Goal: Task Accomplishment & Management: Use online tool/utility

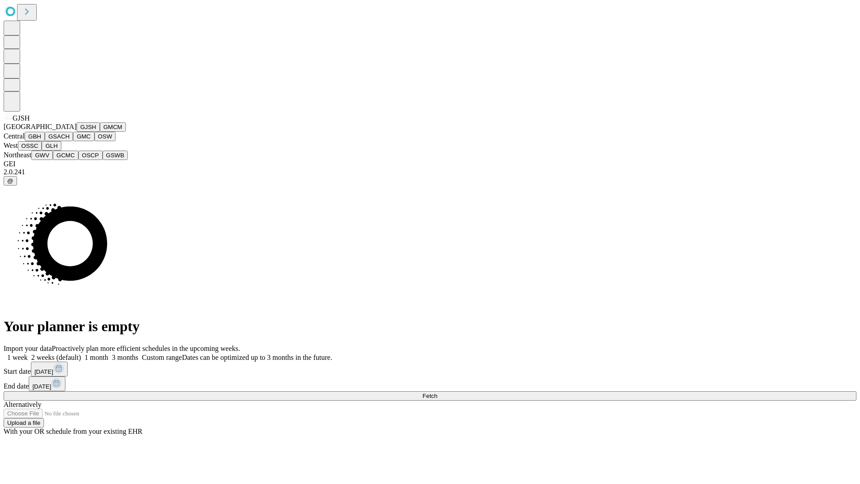
click at [77, 132] on button "GJSH" at bounding box center [88, 126] width 23 height 9
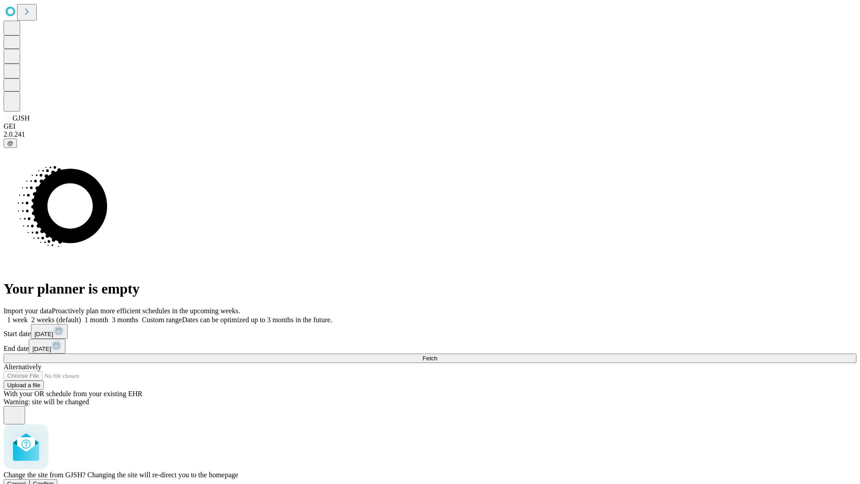
click at [54, 480] on span "Confirm" at bounding box center [43, 483] width 21 height 7
click at [108, 316] on label "1 month" at bounding box center [94, 320] width 27 height 8
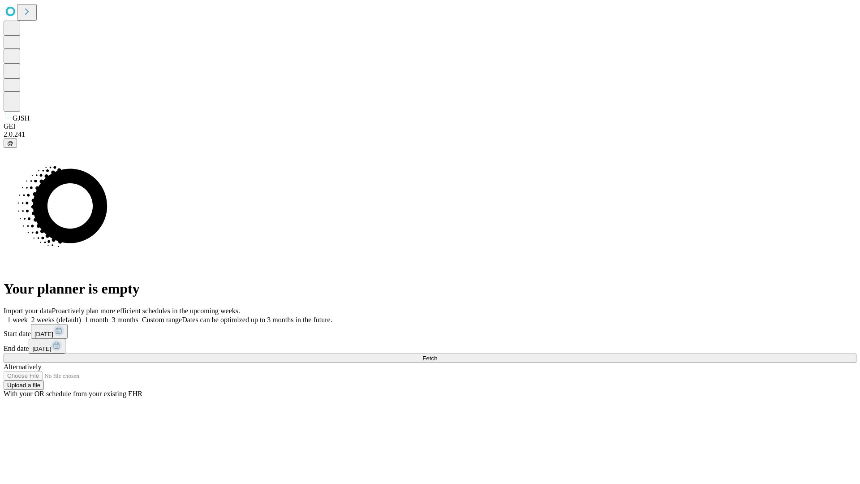
click at [437, 355] on span "Fetch" at bounding box center [429, 358] width 15 height 7
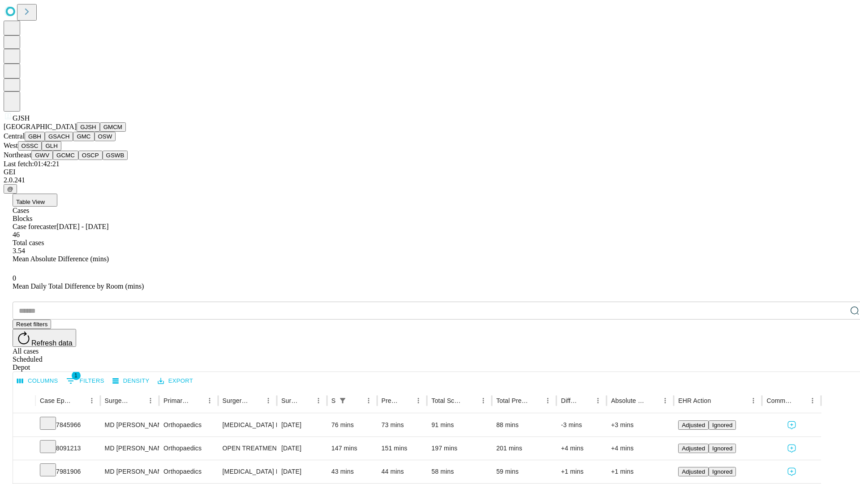
click at [100, 132] on button "GMCM" at bounding box center [113, 126] width 26 height 9
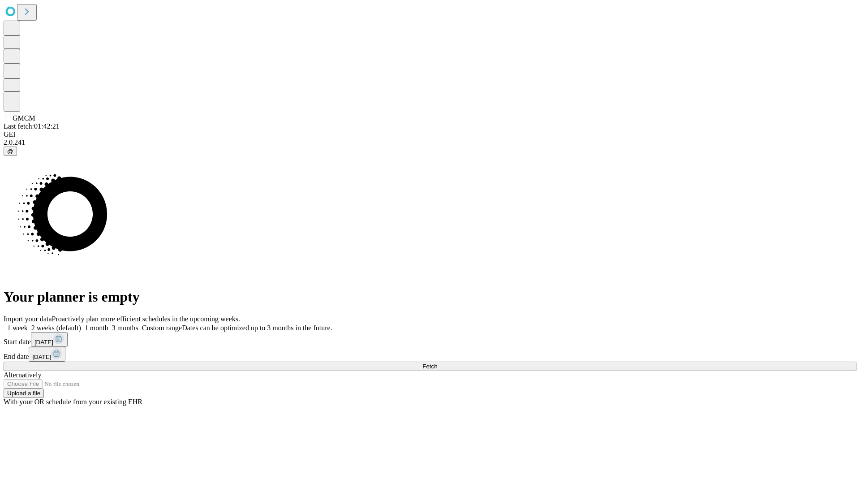
click at [108, 324] on label "1 month" at bounding box center [94, 328] width 27 height 8
click at [437, 363] on span "Fetch" at bounding box center [429, 366] width 15 height 7
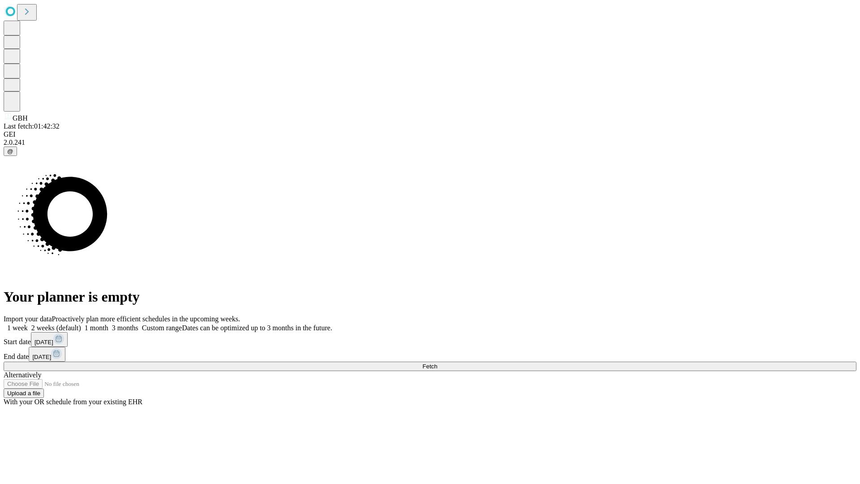
click at [108, 324] on label "1 month" at bounding box center [94, 328] width 27 height 8
click at [437, 363] on span "Fetch" at bounding box center [429, 366] width 15 height 7
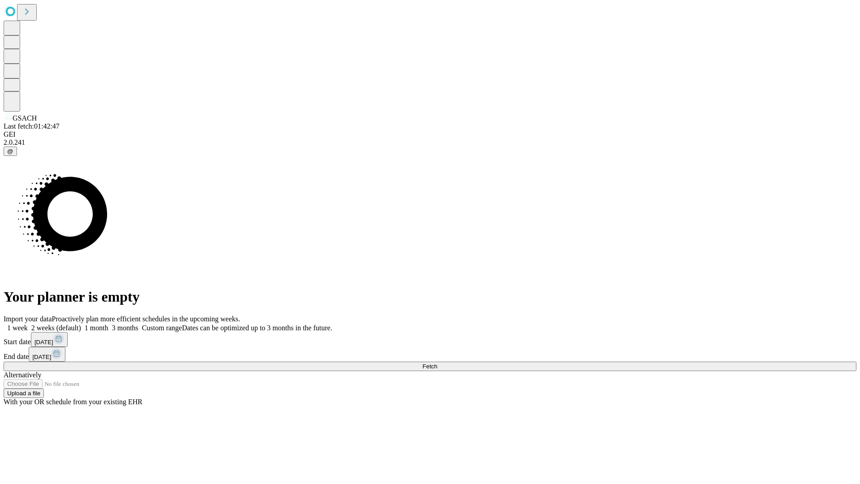
click at [437, 363] on span "Fetch" at bounding box center [429, 366] width 15 height 7
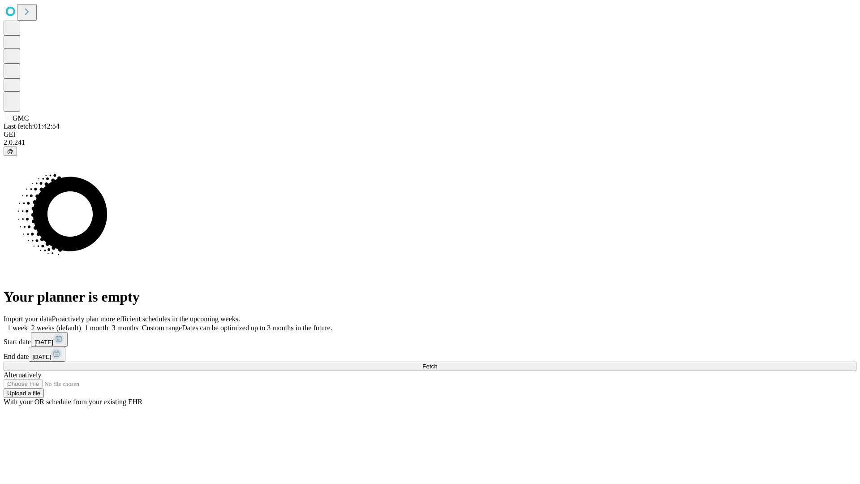
click at [108, 324] on label "1 month" at bounding box center [94, 328] width 27 height 8
click at [437, 363] on span "Fetch" at bounding box center [429, 366] width 15 height 7
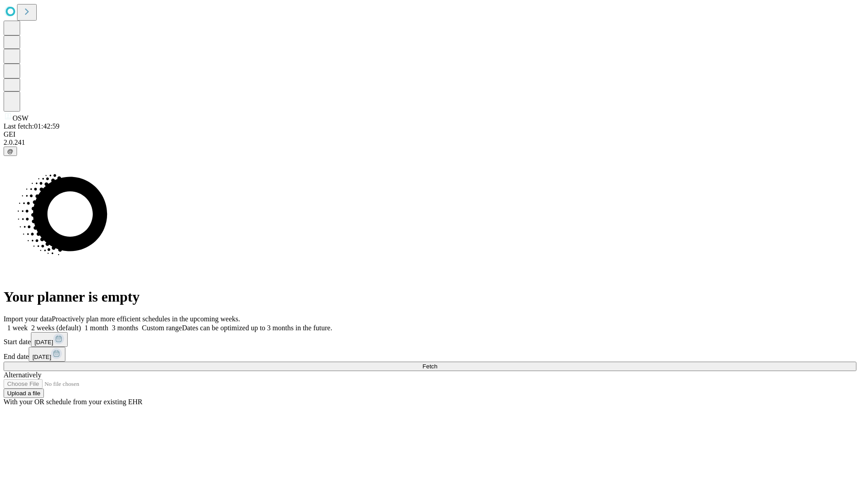
click at [108, 324] on label "1 month" at bounding box center [94, 328] width 27 height 8
click at [437, 363] on span "Fetch" at bounding box center [429, 366] width 15 height 7
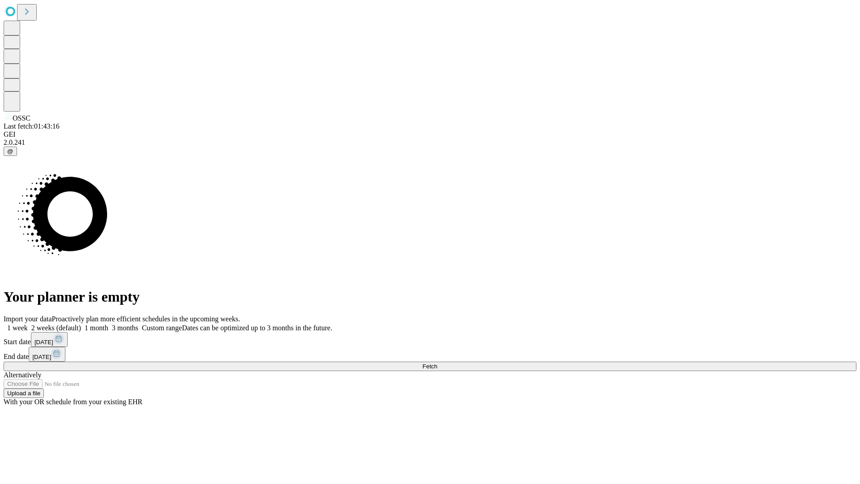
click at [108, 324] on label "1 month" at bounding box center [94, 328] width 27 height 8
click at [437, 363] on span "Fetch" at bounding box center [429, 366] width 15 height 7
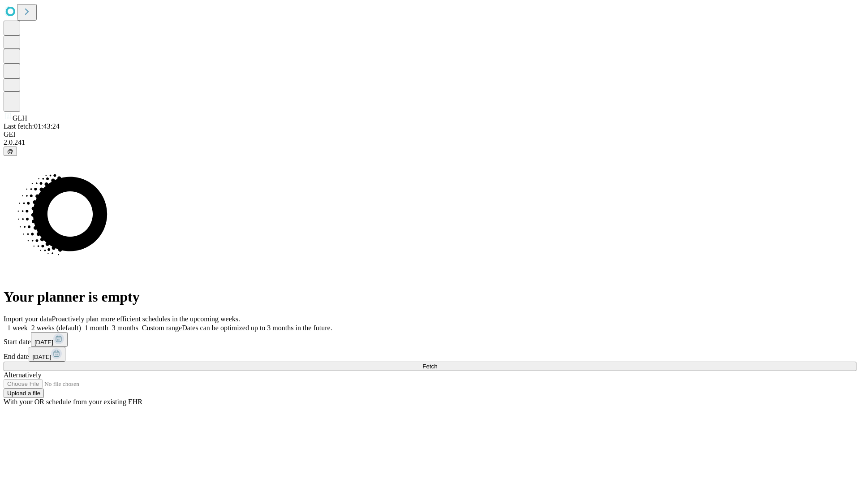
click at [108, 324] on label "1 month" at bounding box center [94, 328] width 27 height 8
click at [437, 363] on span "Fetch" at bounding box center [429, 366] width 15 height 7
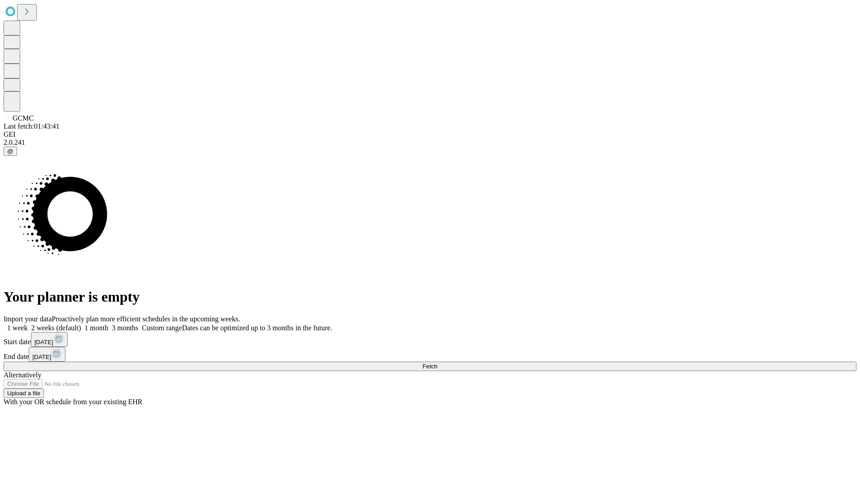
click at [437, 363] on span "Fetch" at bounding box center [429, 366] width 15 height 7
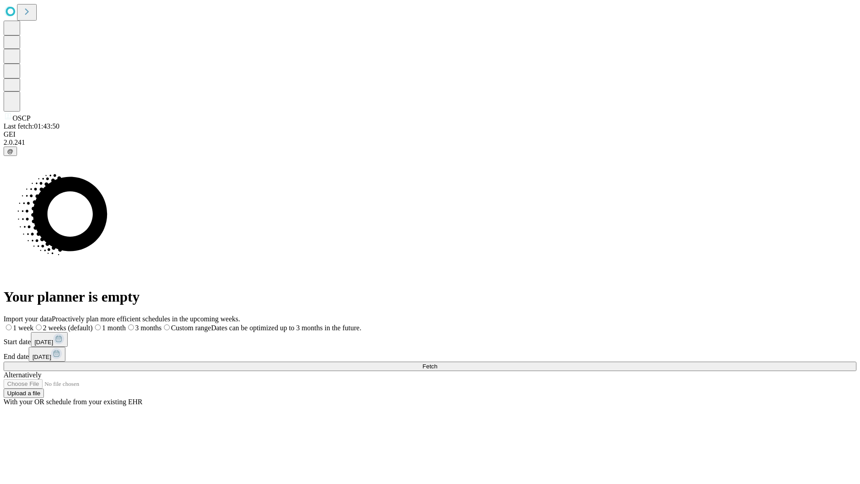
click at [126, 324] on label "1 month" at bounding box center [109, 328] width 33 height 8
click at [437, 363] on span "Fetch" at bounding box center [429, 366] width 15 height 7
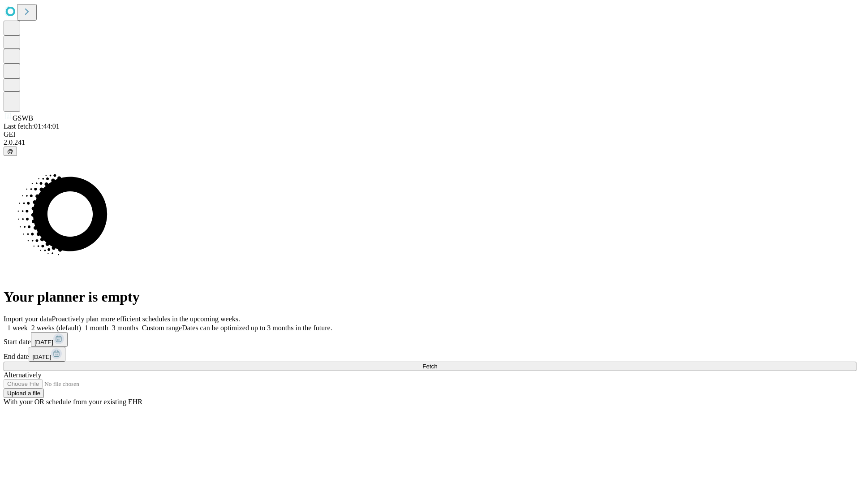
click at [437, 363] on span "Fetch" at bounding box center [429, 366] width 15 height 7
